Goal: Check status

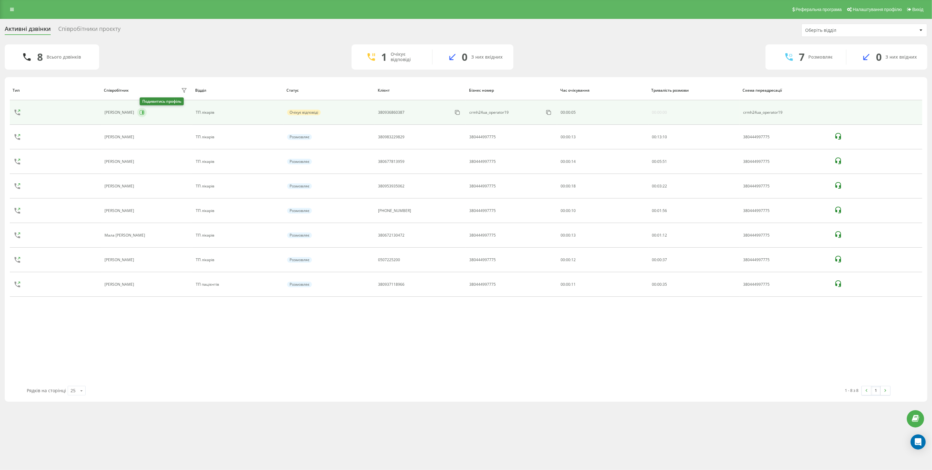
click at [142, 114] on icon at bounding box center [141, 112] width 5 height 5
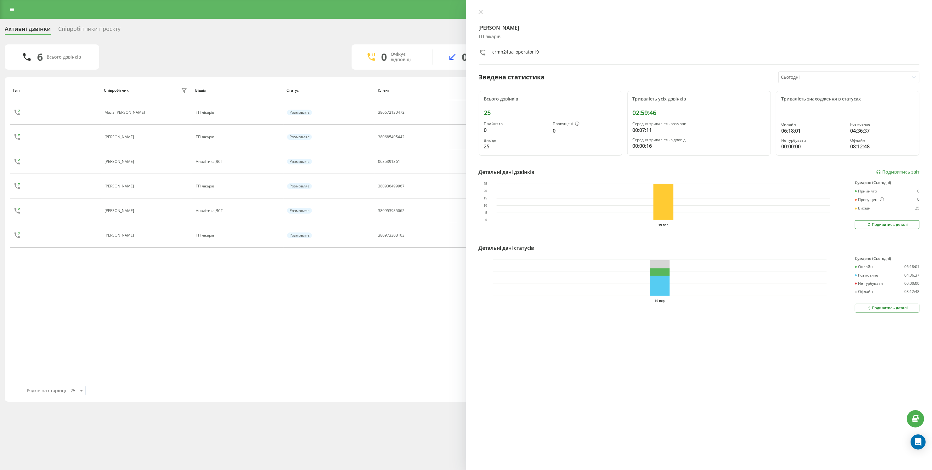
click at [170, 333] on div "Тип Співробітник фільтру Відділ Статус Клієнт Бізнес номер Час очікування Трива…" at bounding box center [466, 232] width 912 height 305
click at [478, 11] on icon at bounding box center [480, 12] width 4 height 4
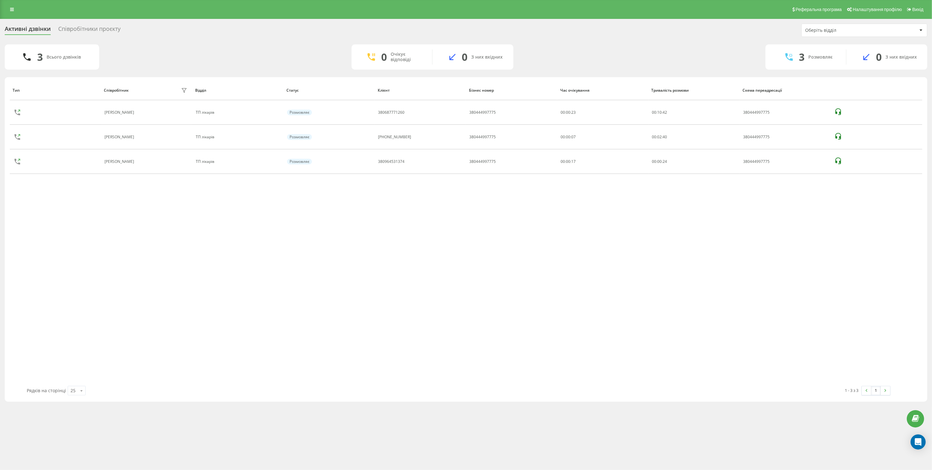
click at [308, 256] on div "Тип Співробітник фільтру Відділ Статус Клієнт Бізнес номер Час очікування Трива…" at bounding box center [466, 232] width 912 height 305
